Goal: Information Seeking & Learning: Learn about a topic

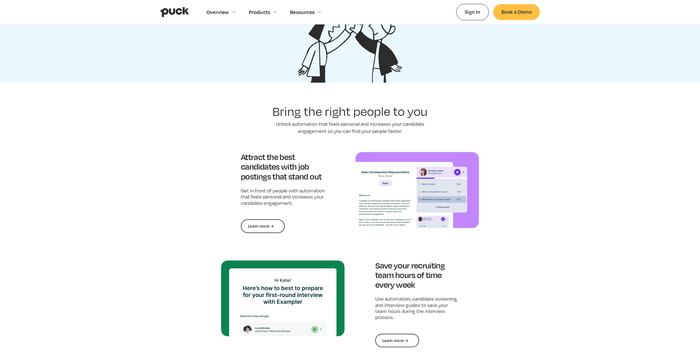
scroll to position [318, 0]
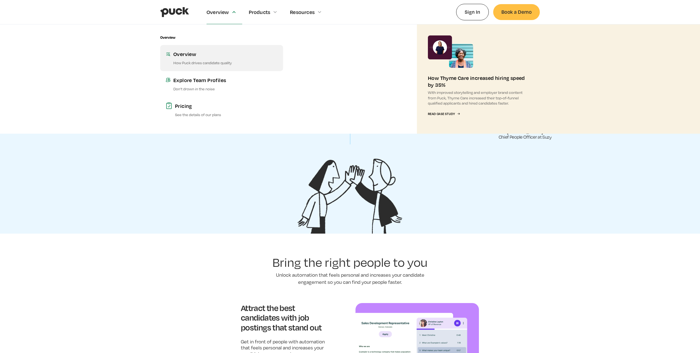
click at [203, 56] on div "Overview" at bounding box center [225, 53] width 104 height 7
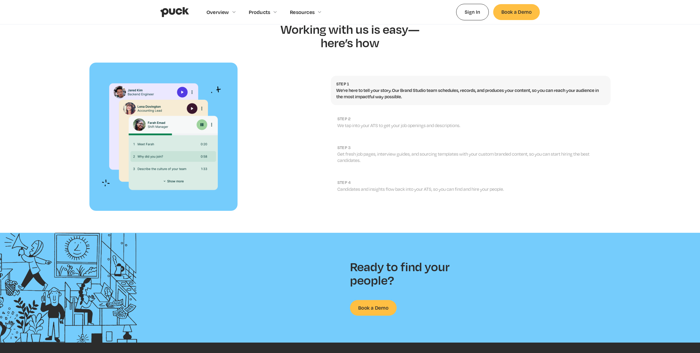
scroll to position [556, 0]
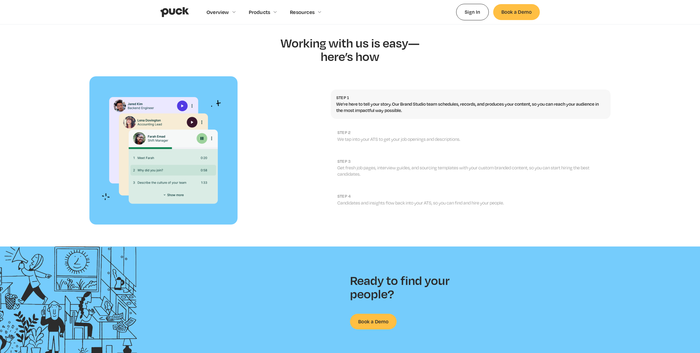
click at [354, 124] on link "step 2 We tap into your ATS to get your job openings and descriptions." at bounding box center [471, 135] width 280 height 23
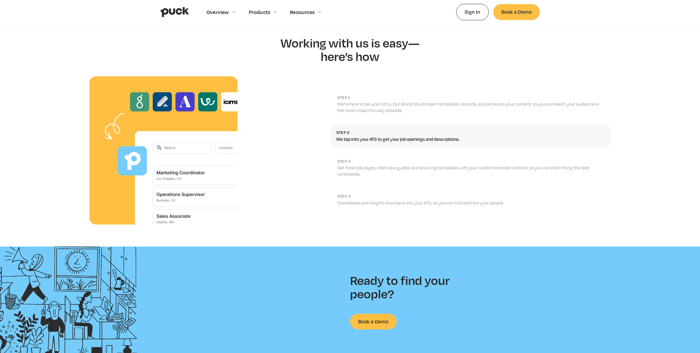
click at [354, 166] on link "step 3 Get fresh job pages, interview guides, and sourcing templates with your …" at bounding box center [471, 167] width 280 height 29
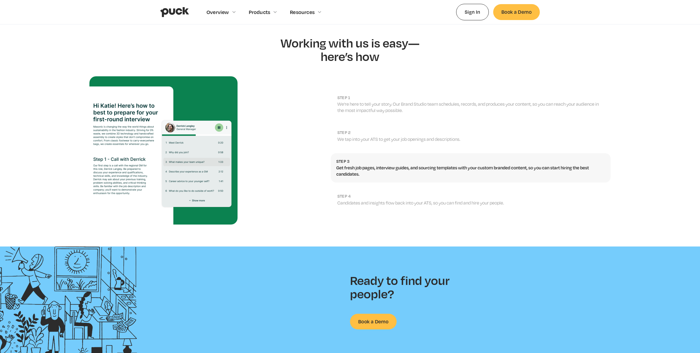
click at [358, 130] on h2 "step 2" at bounding box center [471, 132] width 268 height 5
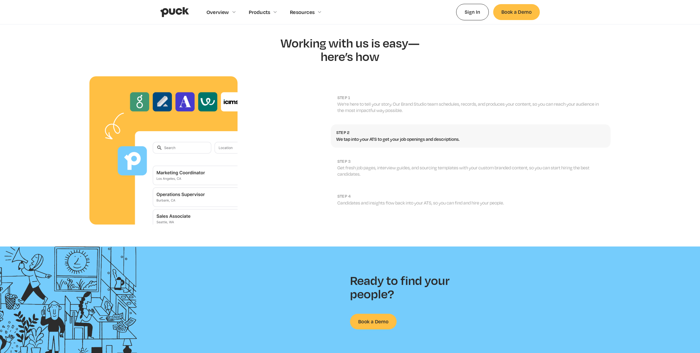
click at [356, 165] on p "Get fresh job pages, interview guides, and sourcing templates with your custom …" at bounding box center [471, 171] width 268 height 12
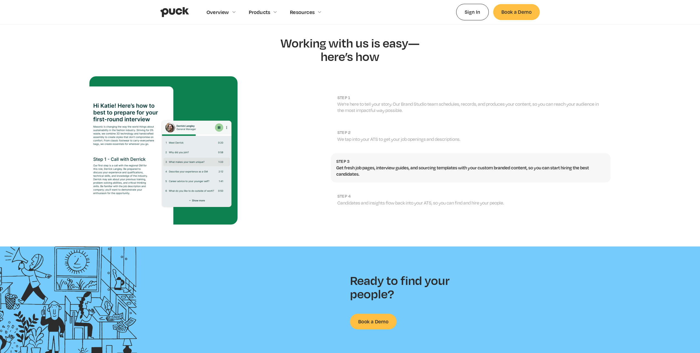
click at [363, 101] on p "We’re here to tell your story. Our Brand Studio team schedules, records, and pr…" at bounding box center [471, 107] width 268 height 12
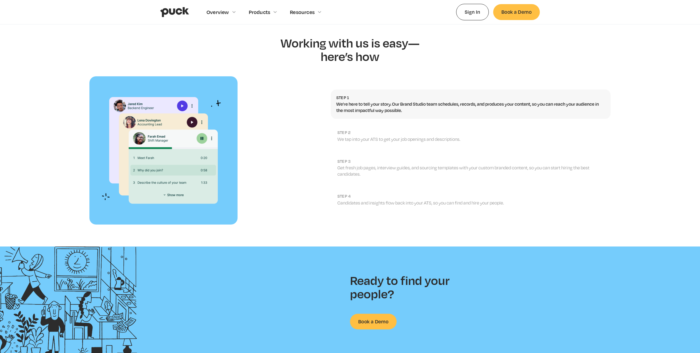
click at [370, 136] on p "We tap into your ATS to get your job openings and descriptions." at bounding box center [471, 139] width 268 height 6
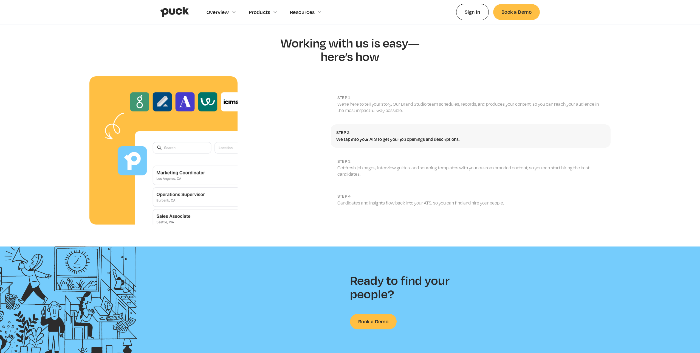
click at [376, 165] on p "Get fresh job pages, interview guides, and sourcing templates with your custom …" at bounding box center [471, 171] width 268 height 12
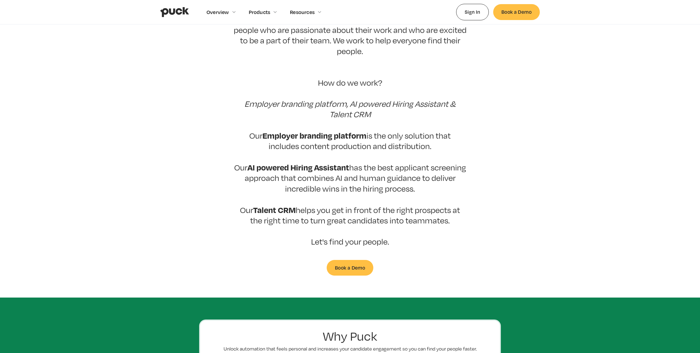
scroll to position [0, 0]
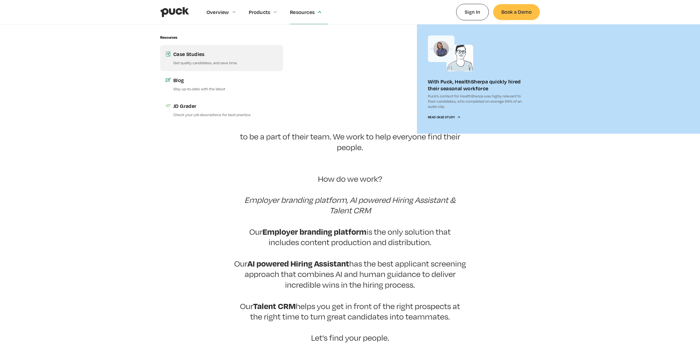
click at [192, 55] on div "Case Studies" at bounding box center [225, 53] width 104 height 7
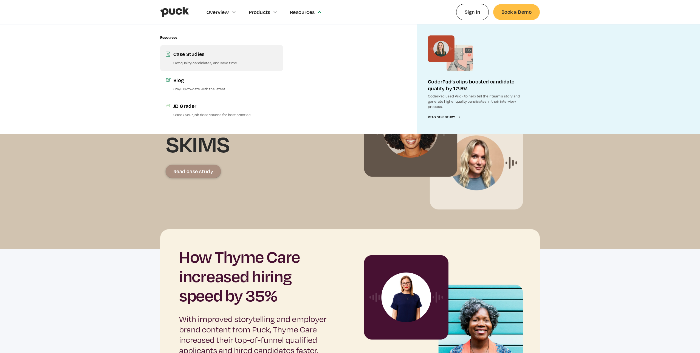
click at [191, 59] on link "Case Studies Get quality candidates, and save time" at bounding box center [221, 58] width 123 height 26
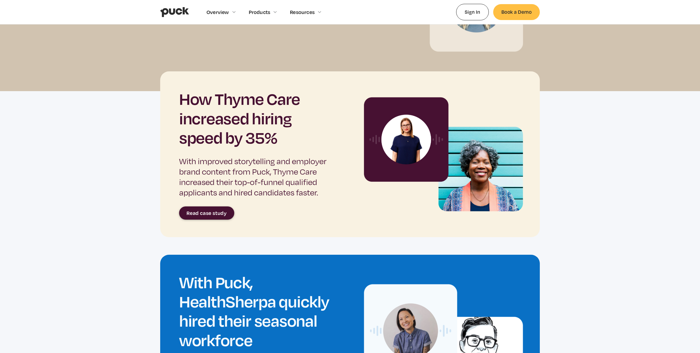
scroll to position [171, 0]
